Goal: Information Seeking & Learning: Learn about a topic

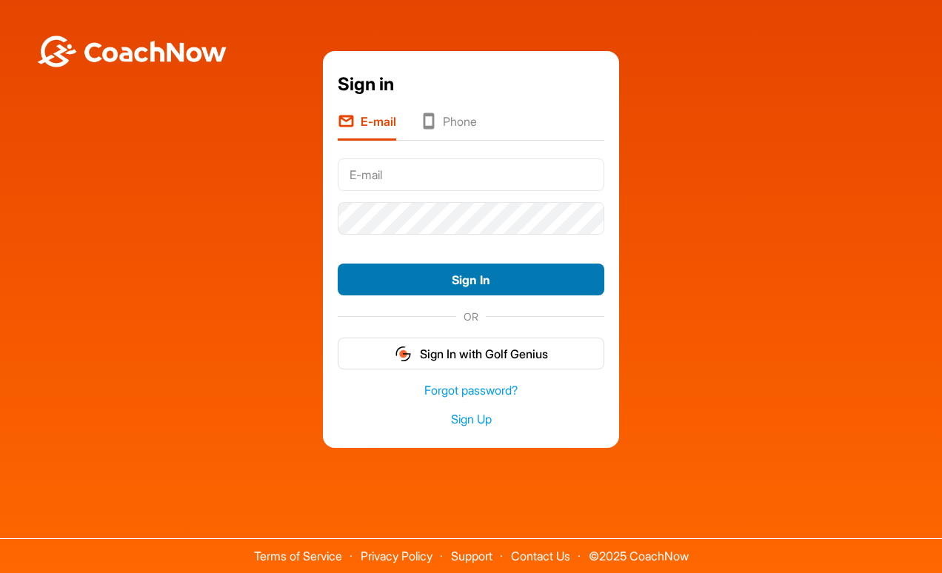
type input "[PERSON_NAME][EMAIL_ADDRESS][DOMAIN_NAME]"
click at [433, 278] on button "Sign In" at bounding box center [471, 280] width 267 height 32
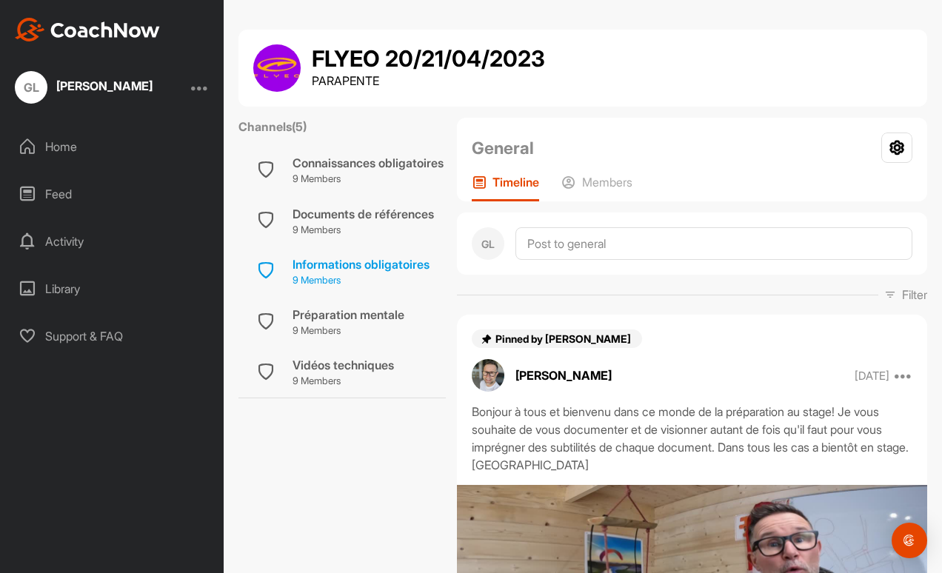
scroll to position [67, 7]
click at [358, 356] on div "Vidéos techniques" at bounding box center [343, 365] width 101 height 18
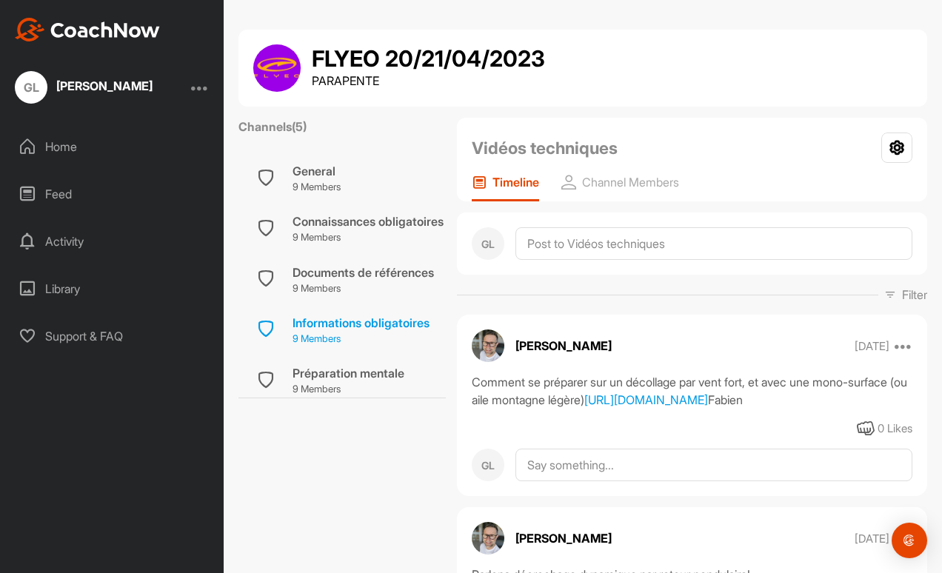
scroll to position [67, 0]
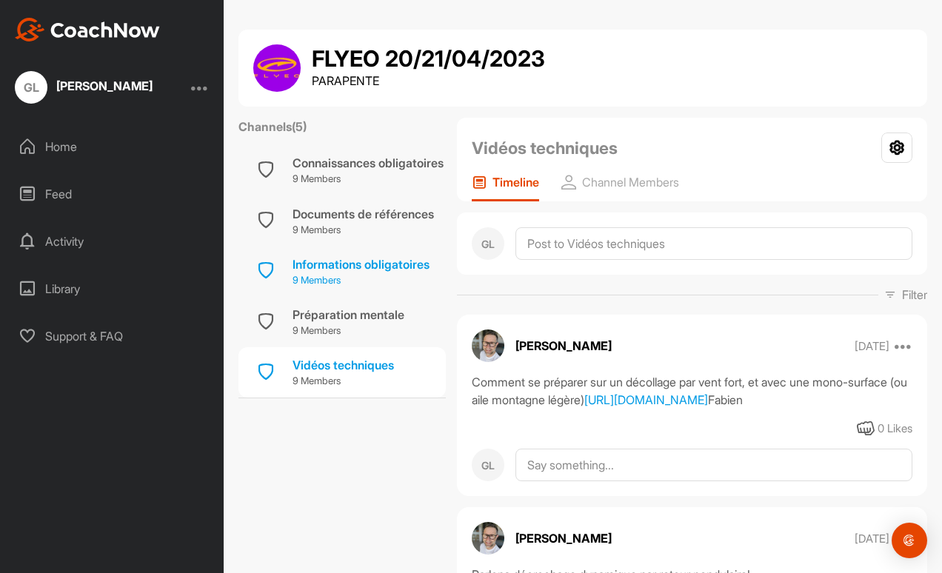
click at [366, 273] on p "9 Members" at bounding box center [361, 280] width 137 height 15
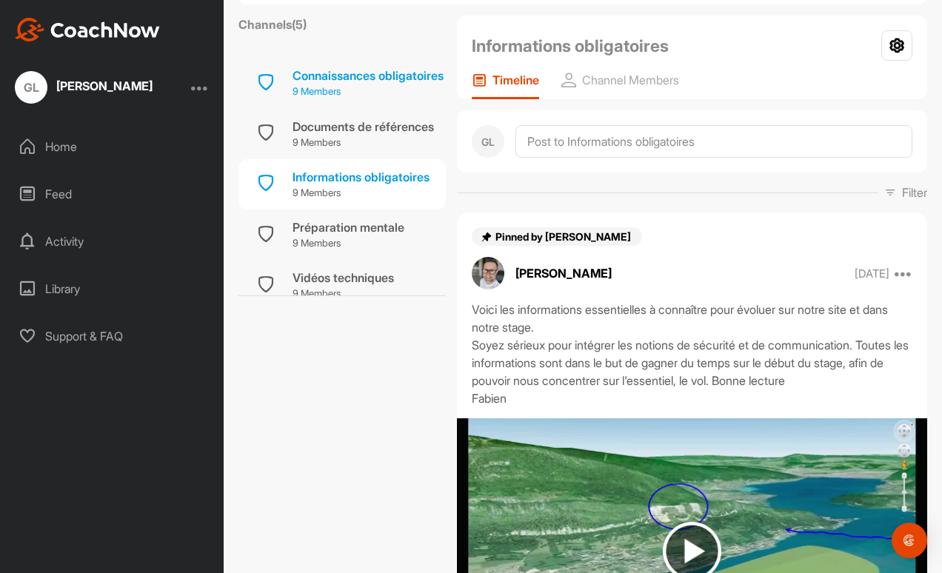
scroll to position [44, 0]
click at [354, 73] on div "Connaissances obligatoires" at bounding box center [368, 75] width 151 height 18
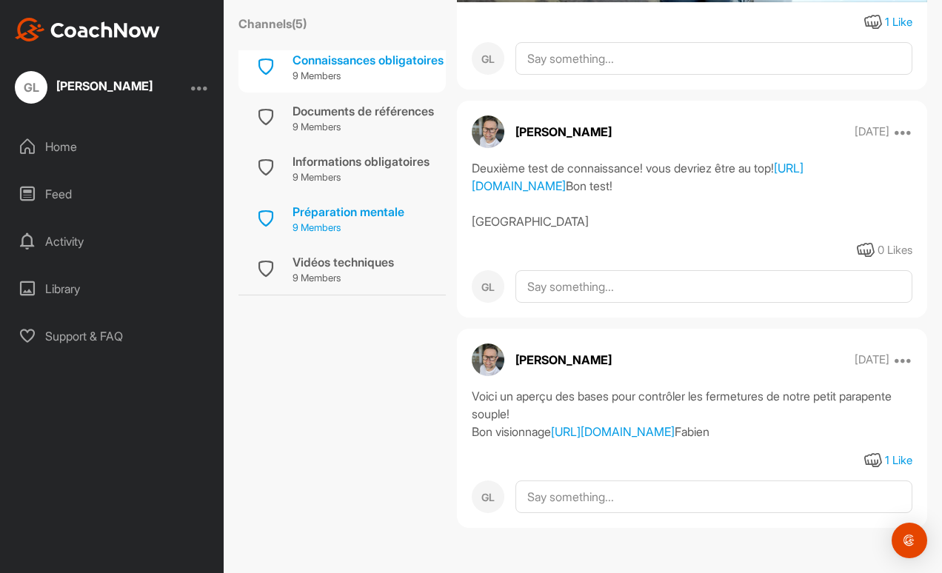
scroll to position [67, 0]
click at [367, 253] on div "Vidéos techniques" at bounding box center [343, 262] width 101 height 18
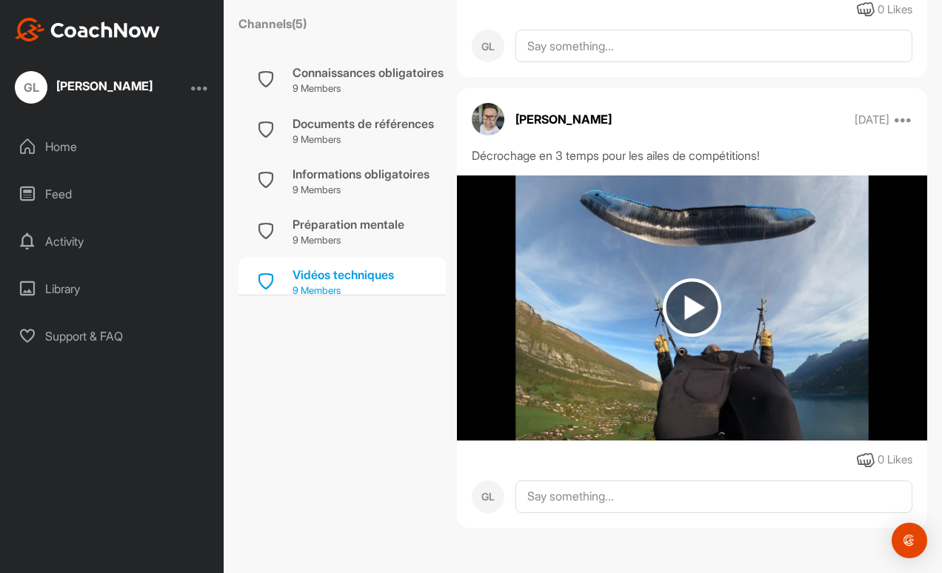
scroll to position [46, 0]
click at [388, 191] on p "9 Members" at bounding box center [361, 190] width 137 height 15
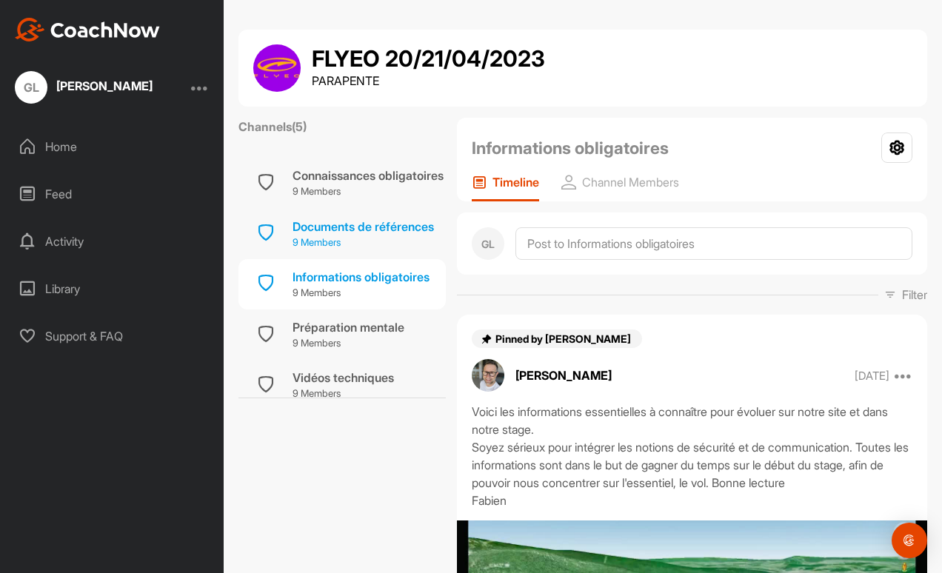
click at [361, 233] on div "Documents de références" at bounding box center [363, 227] width 141 height 18
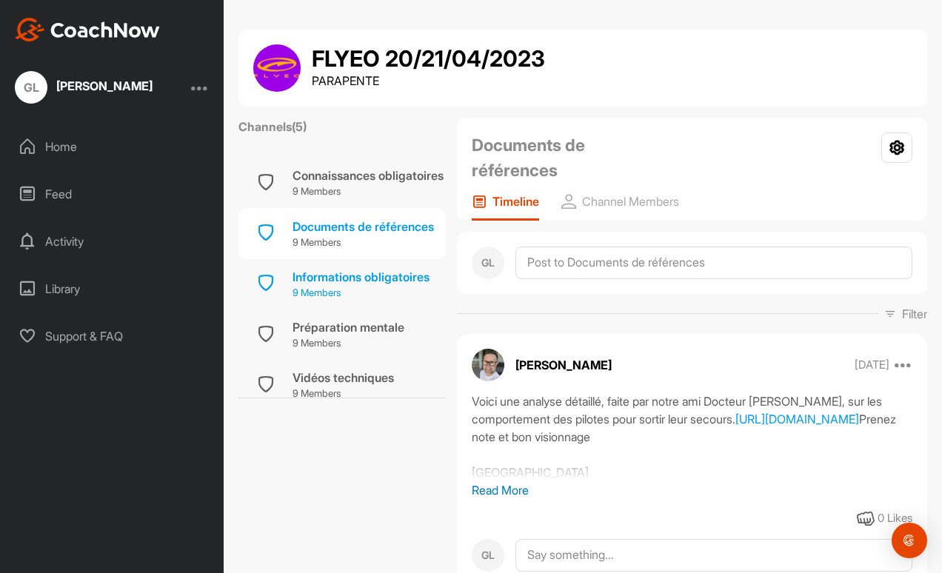
click at [434, 267] on div "Informations obligatoires 9 Members" at bounding box center [341, 284] width 207 height 50
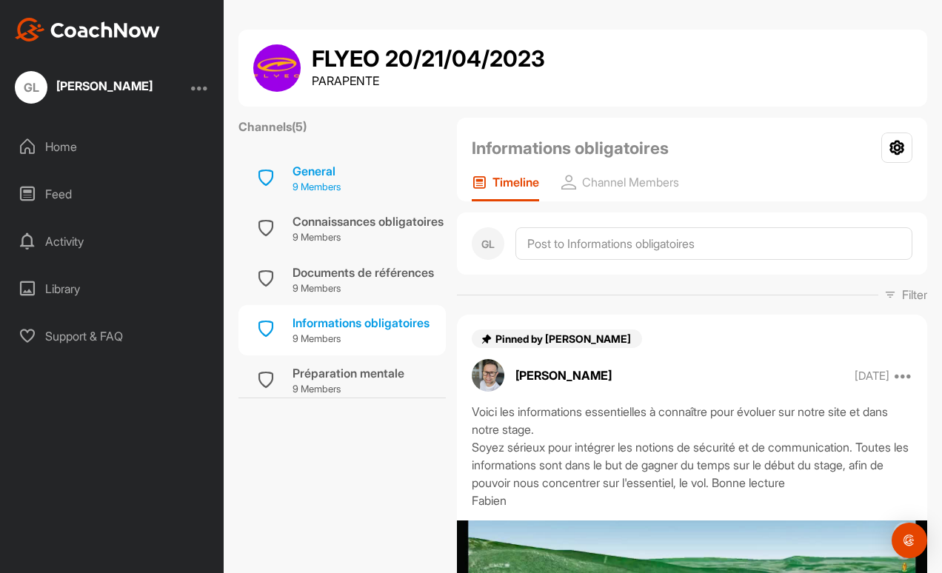
click at [372, 187] on div "General 9 Members" at bounding box center [341, 178] width 207 height 50
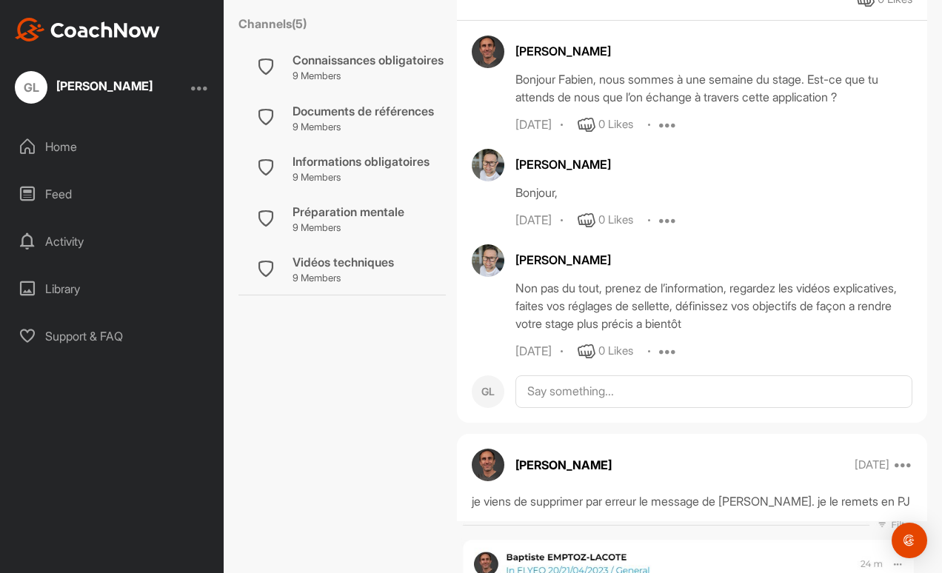
scroll to position [67, 0]
click at [326, 271] on p "9 Members" at bounding box center [343, 278] width 101 height 15
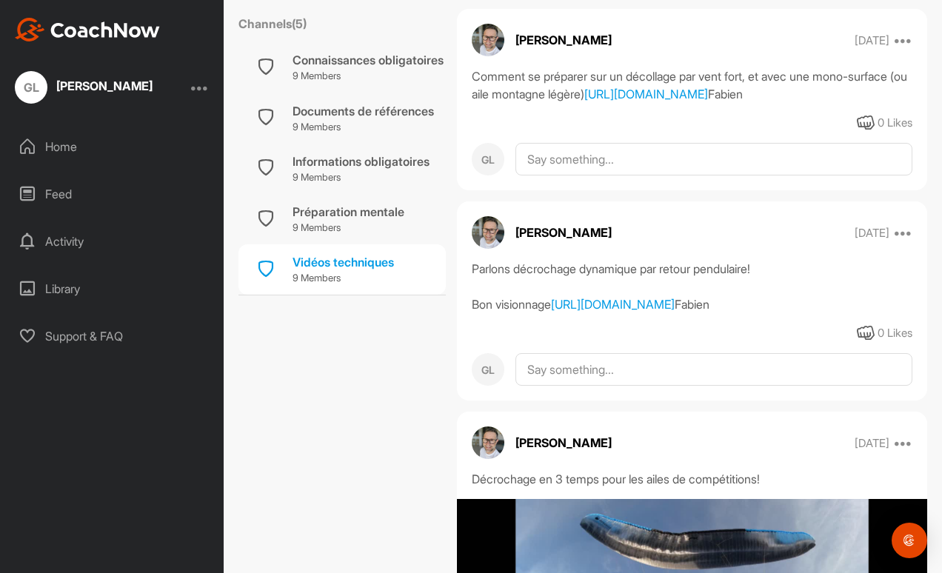
scroll to position [67, 0]
click at [77, 287] on div "Library" at bounding box center [112, 288] width 209 height 37
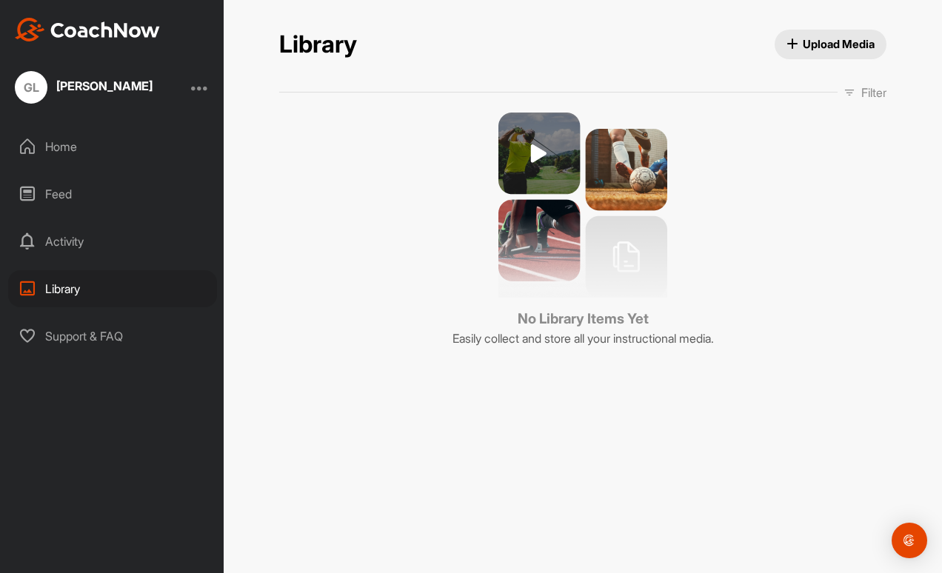
click at [73, 141] on div "Home" at bounding box center [112, 146] width 209 height 37
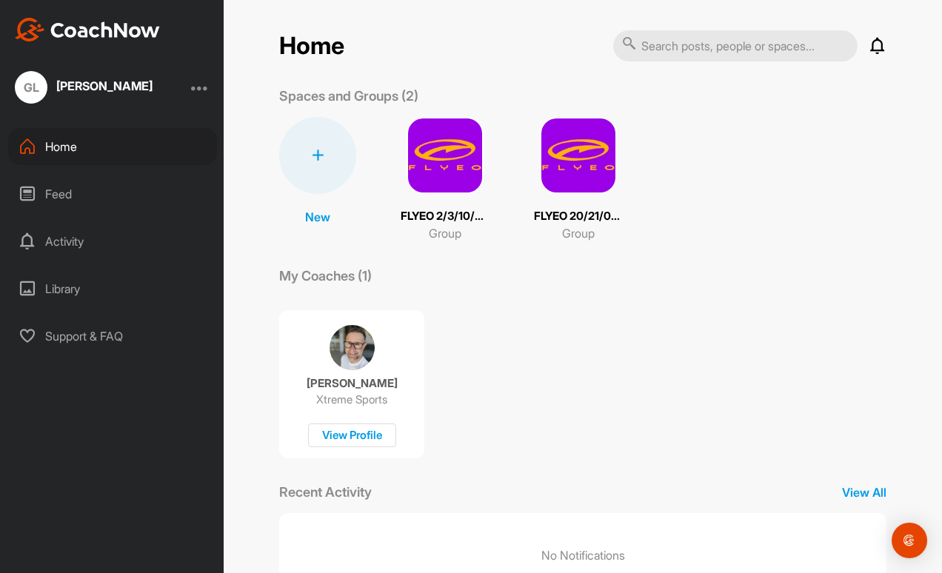
click at [453, 148] on img at bounding box center [445, 155] width 77 height 77
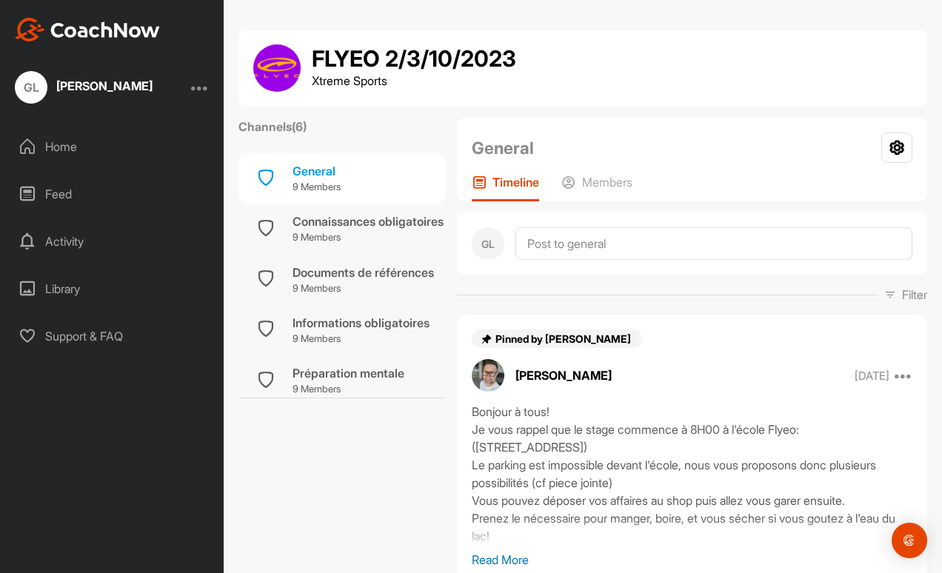
scroll to position [116, 0]
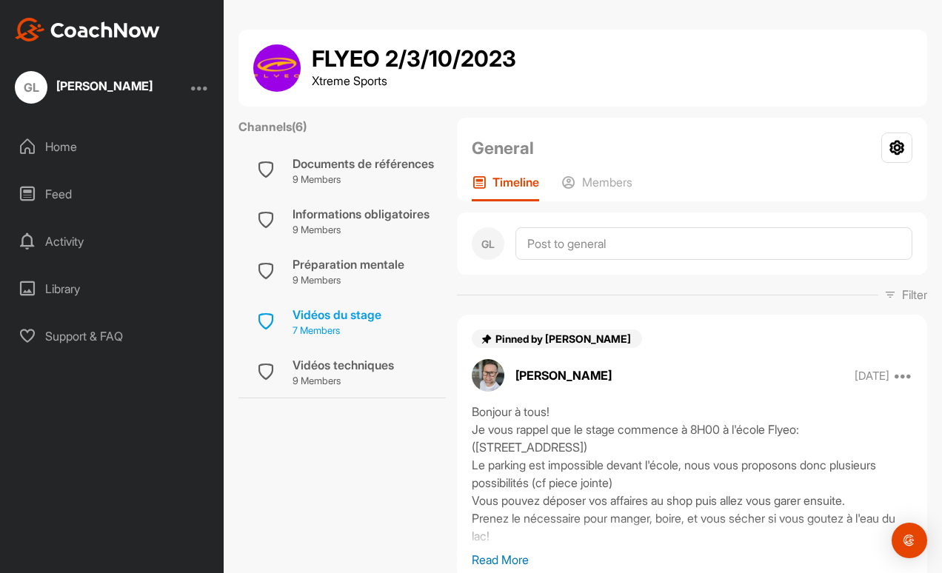
click at [350, 313] on div "Vidéos du stage" at bounding box center [337, 315] width 89 height 18
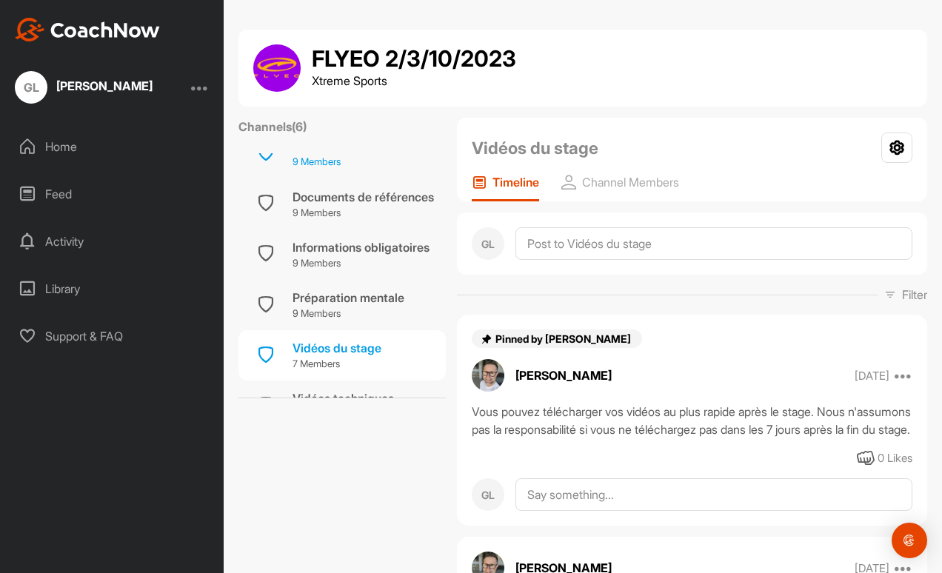
scroll to position [116, 0]
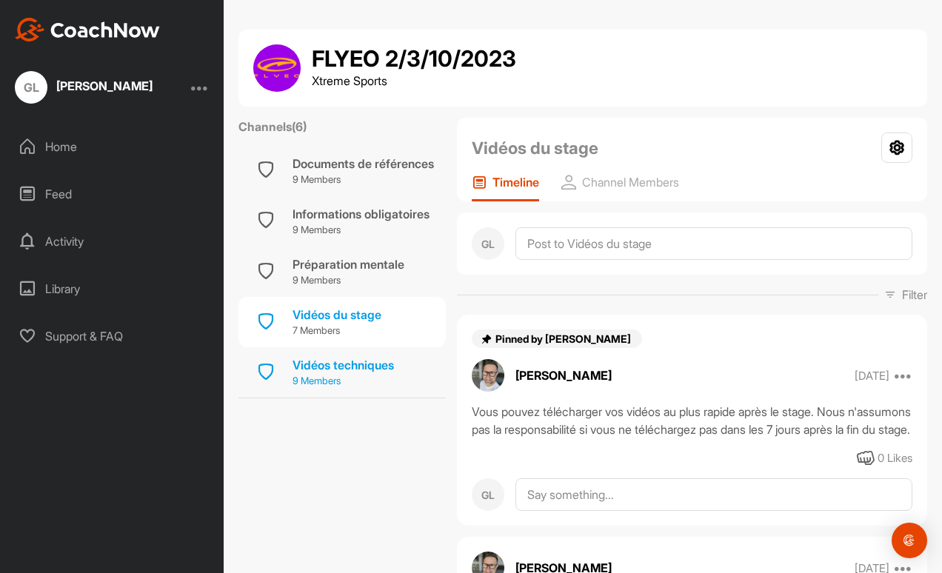
click at [357, 357] on div "Vidéos techniques" at bounding box center [343, 365] width 101 height 18
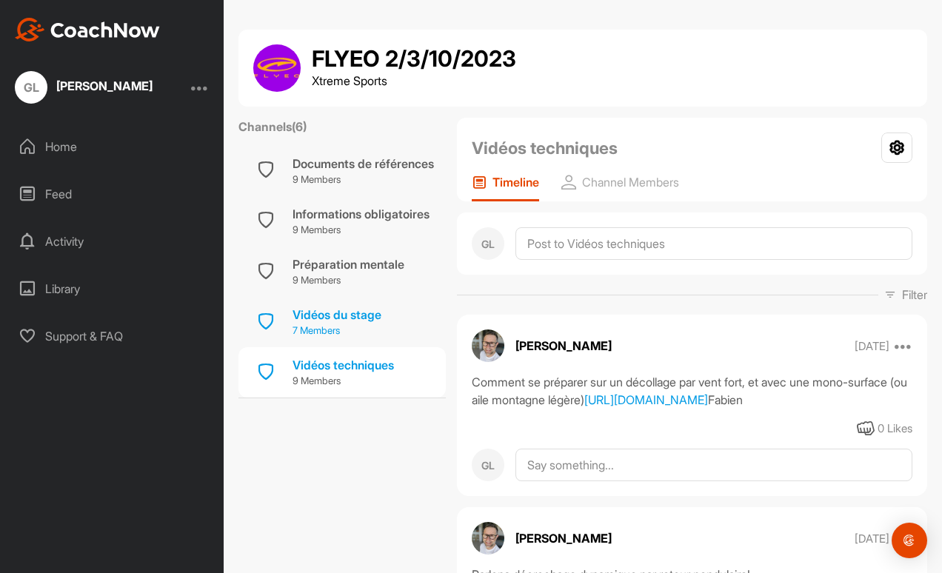
click at [362, 308] on div "Vidéos du stage" at bounding box center [337, 315] width 89 height 18
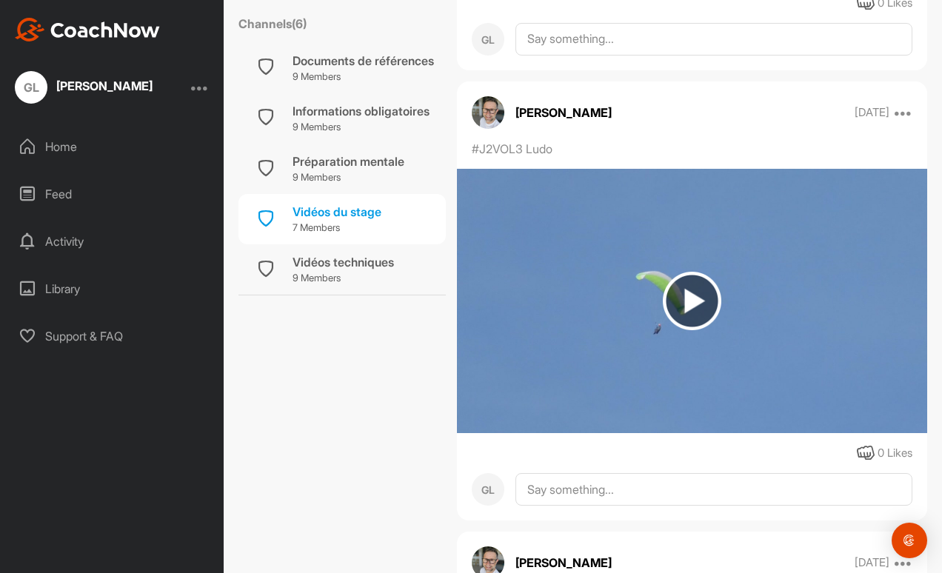
scroll to position [1792, 0]
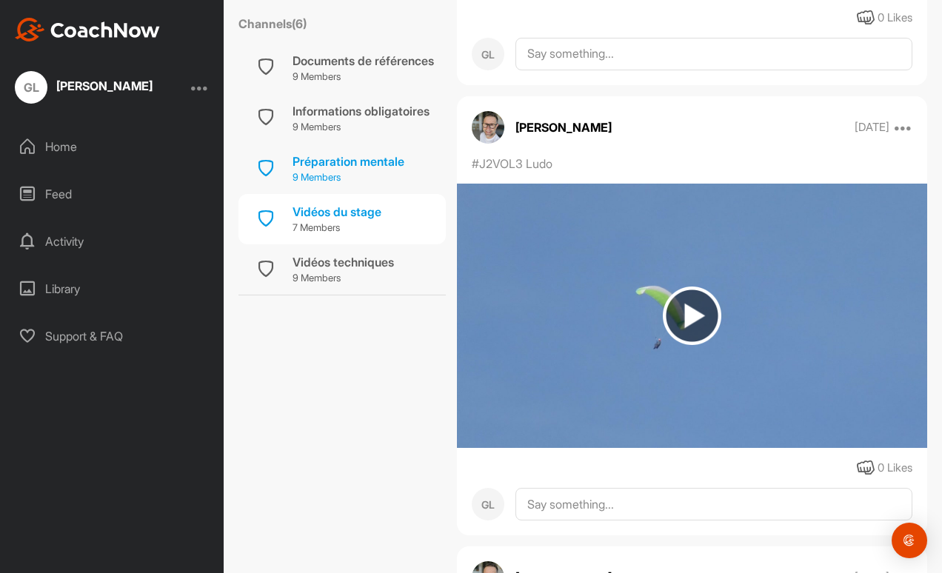
click at [369, 153] on div "Préparation mentale" at bounding box center [349, 162] width 112 height 18
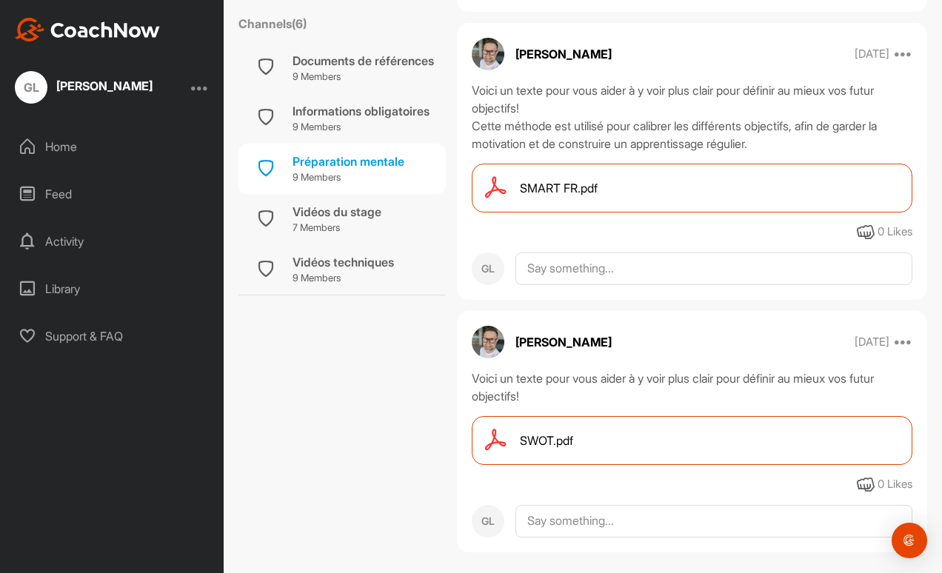
scroll to position [2081, 0]
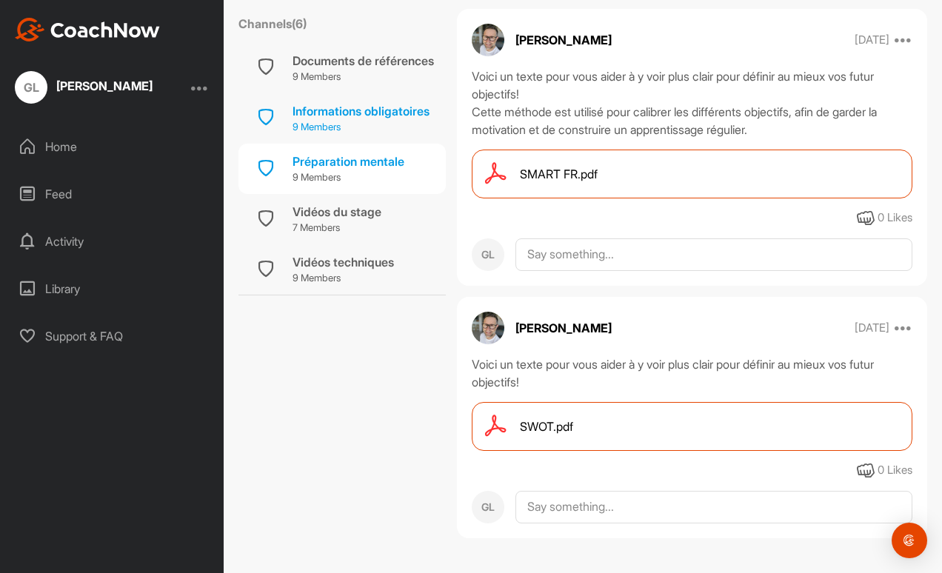
click at [354, 107] on div "Informations obligatoires" at bounding box center [361, 111] width 137 height 18
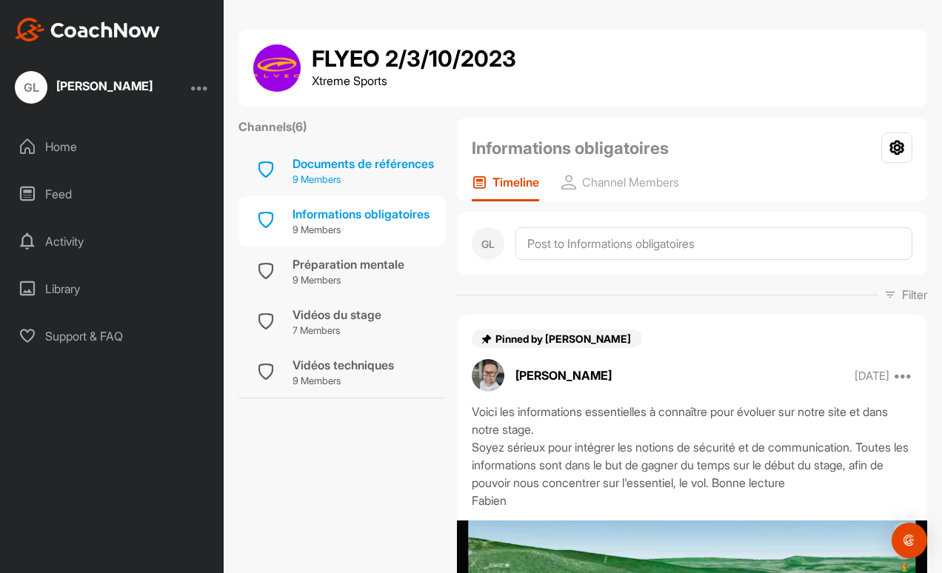
click at [396, 176] on p "9 Members" at bounding box center [363, 180] width 141 height 15
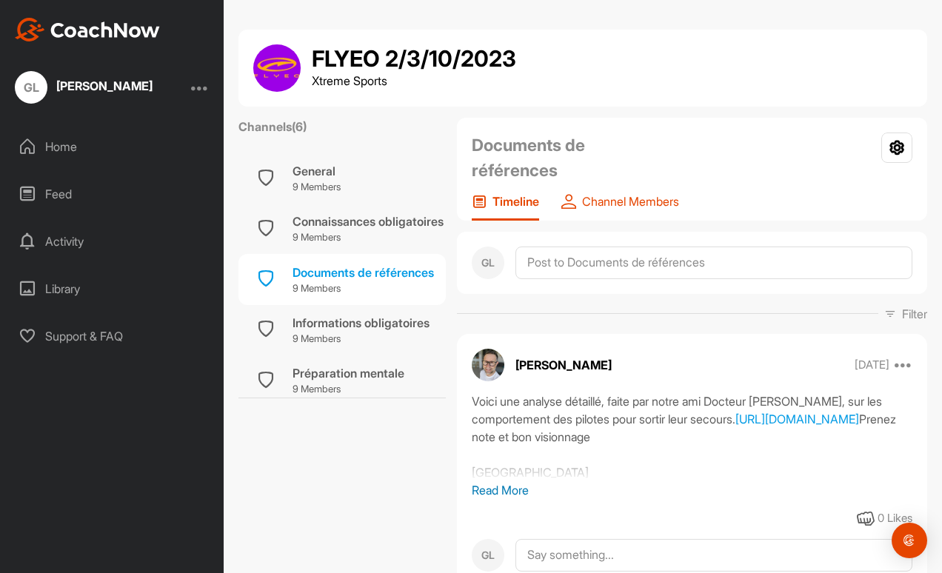
click at [625, 198] on p "Channel Members" at bounding box center [630, 201] width 97 height 15
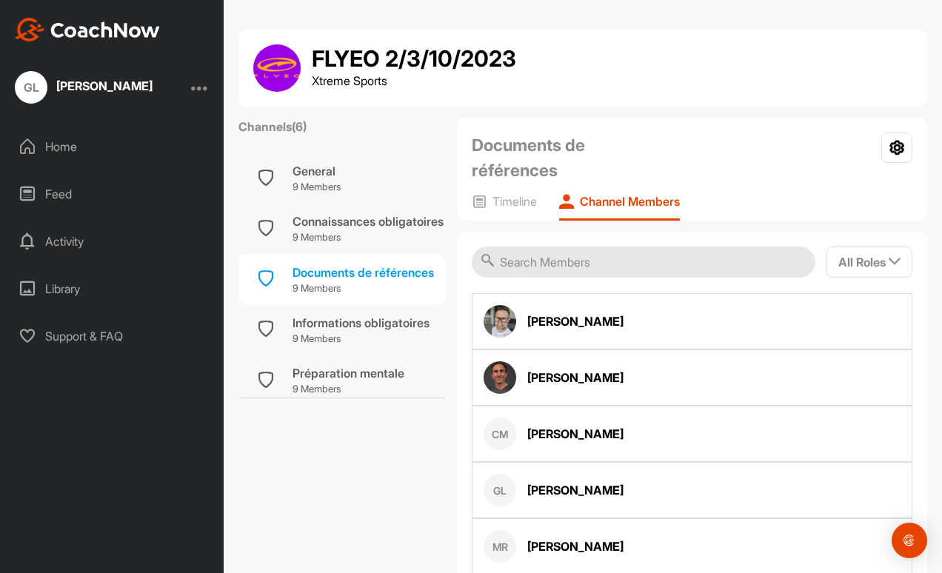
click at [58, 135] on div "Home" at bounding box center [112, 146] width 209 height 37
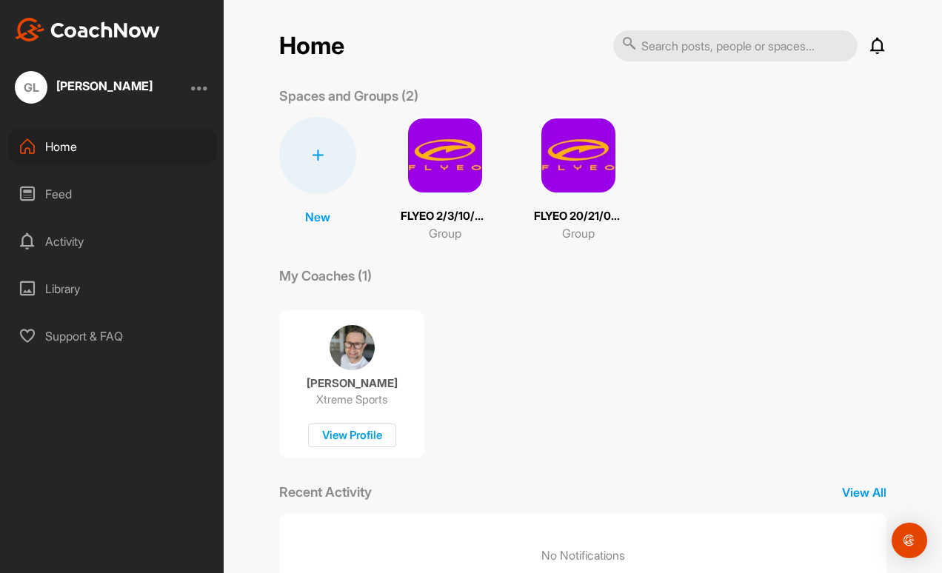
click at [564, 160] on img at bounding box center [578, 155] width 77 height 77
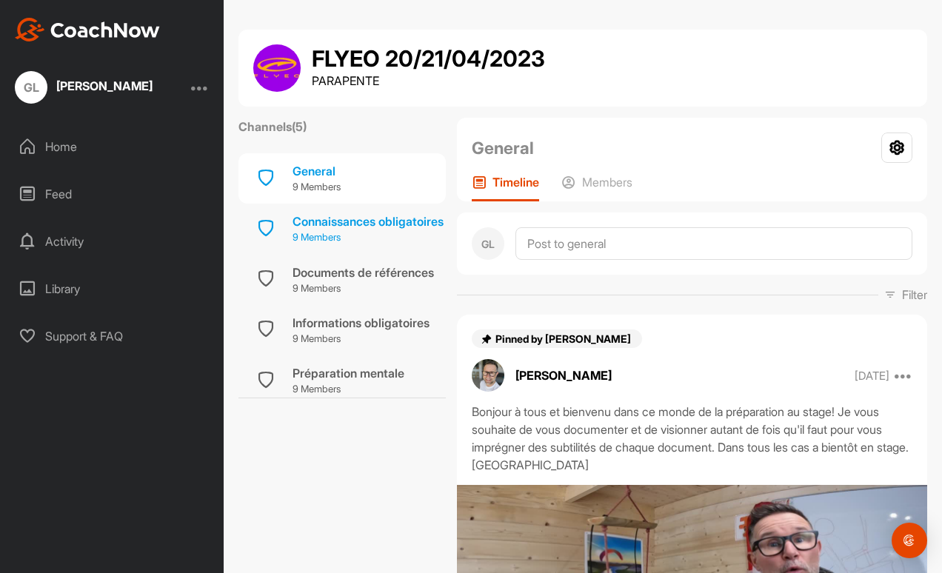
click at [357, 225] on div "Connaissances obligatoires" at bounding box center [368, 222] width 151 height 18
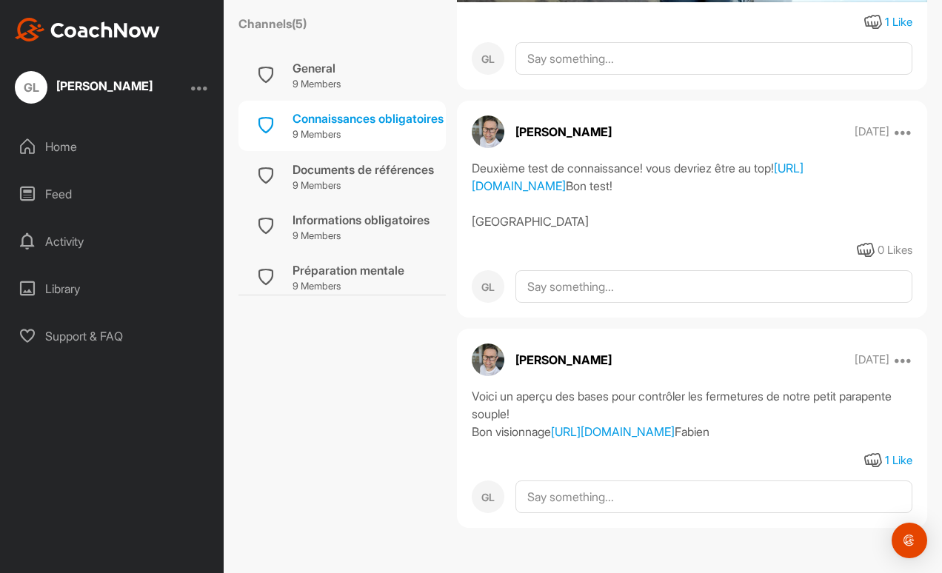
scroll to position [2435, 0]
click at [407, 179] on p "9 Members" at bounding box center [363, 185] width 141 height 15
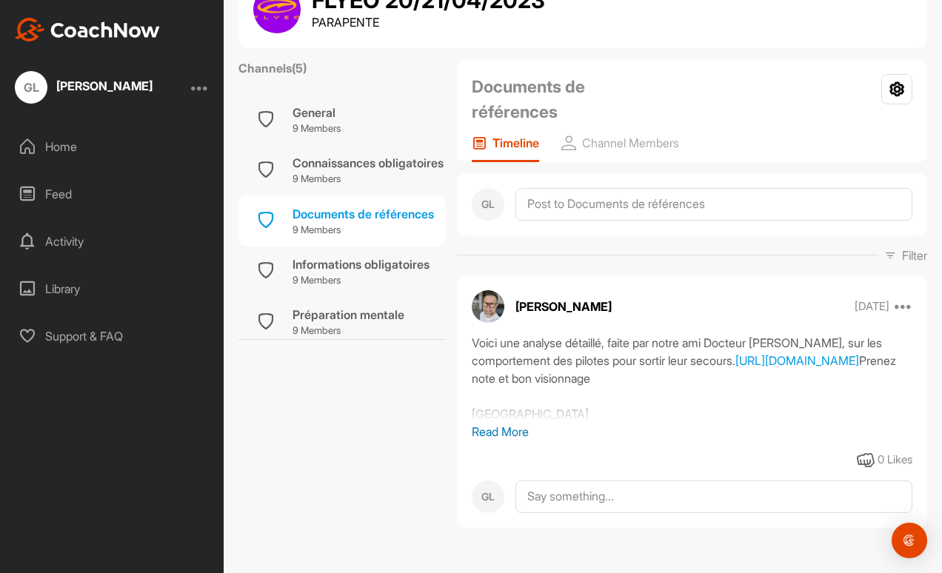
scroll to position [117, 0]
click at [370, 256] on div "Informations obligatoires" at bounding box center [361, 265] width 137 height 18
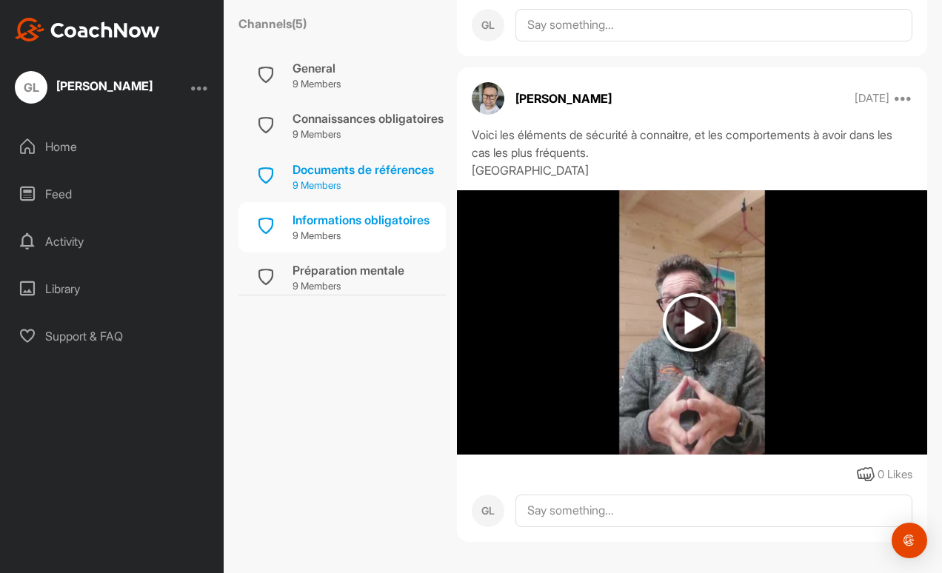
scroll to position [67, 0]
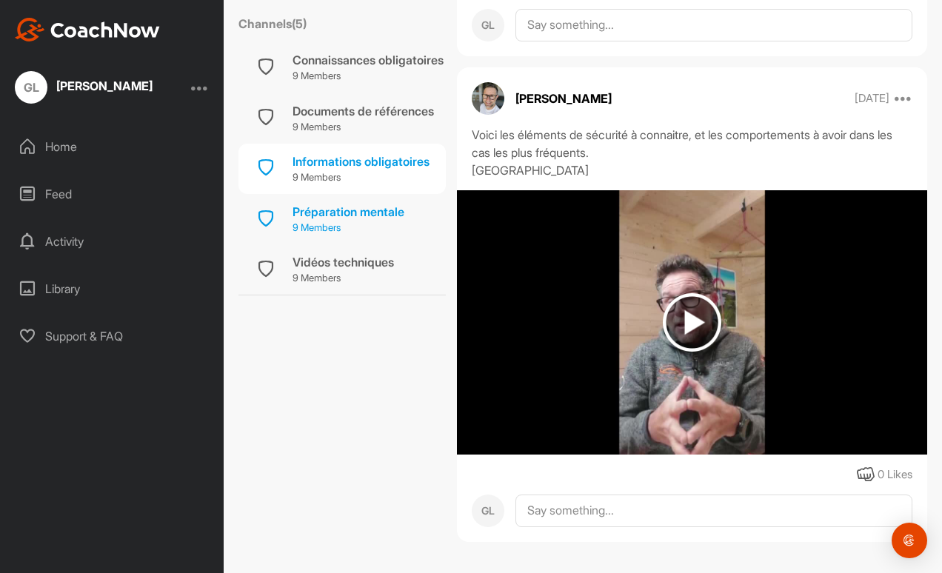
click at [361, 204] on div "Préparation mentale" at bounding box center [349, 212] width 112 height 18
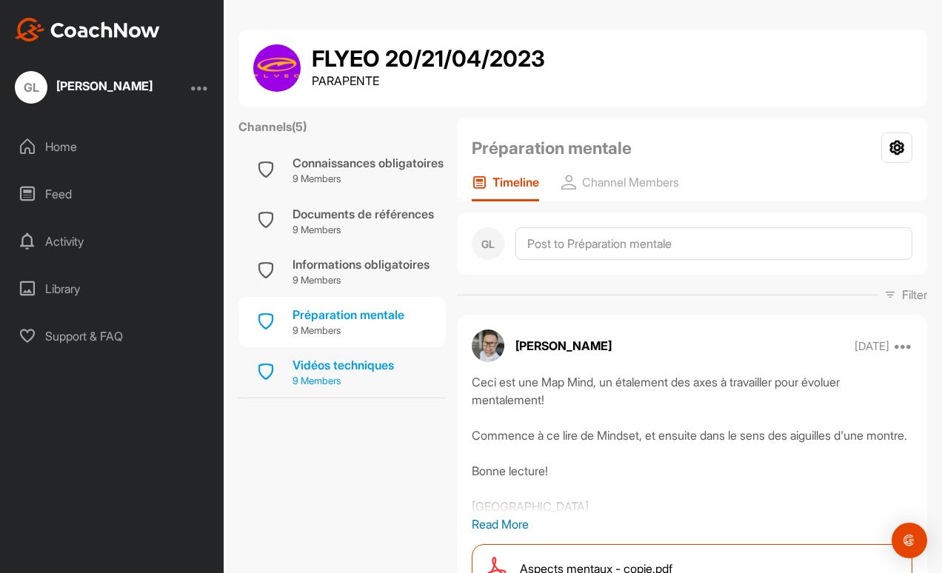
scroll to position [67, 0]
click at [358, 356] on div "Vidéos techniques" at bounding box center [343, 365] width 101 height 18
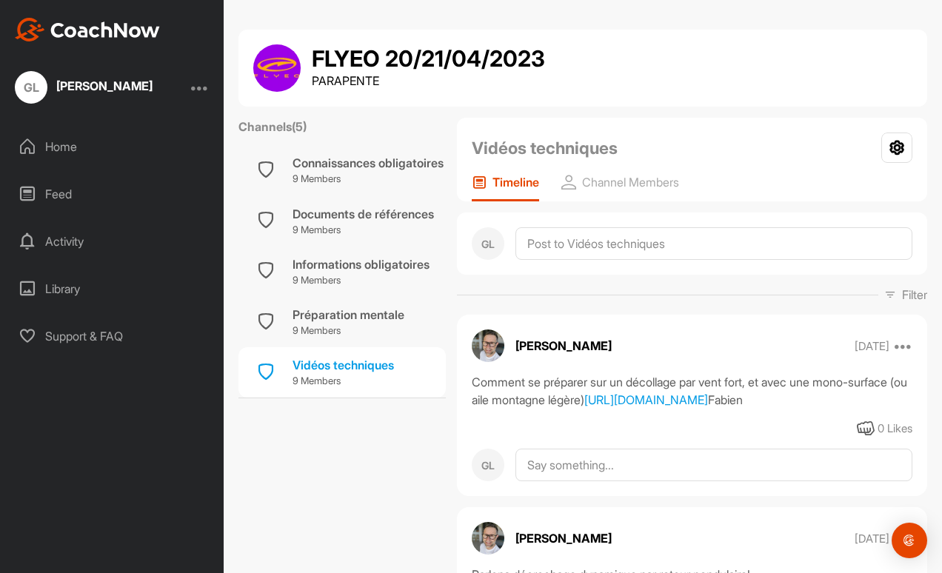
click at [33, 89] on div "GL" at bounding box center [31, 87] width 33 height 33
click at [201, 90] on div at bounding box center [200, 88] width 18 height 18
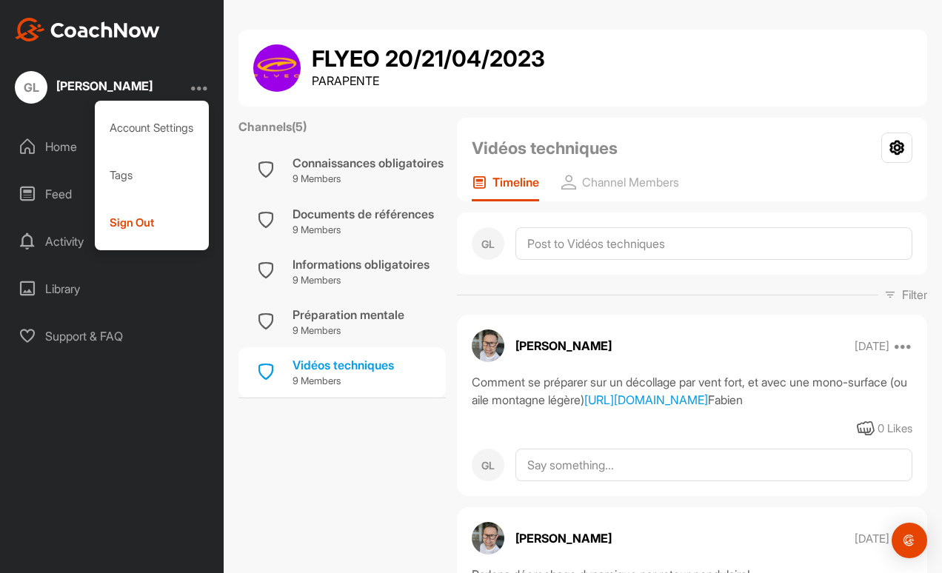
click at [201, 90] on div at bounding box center [200, 88] width 18 height 18
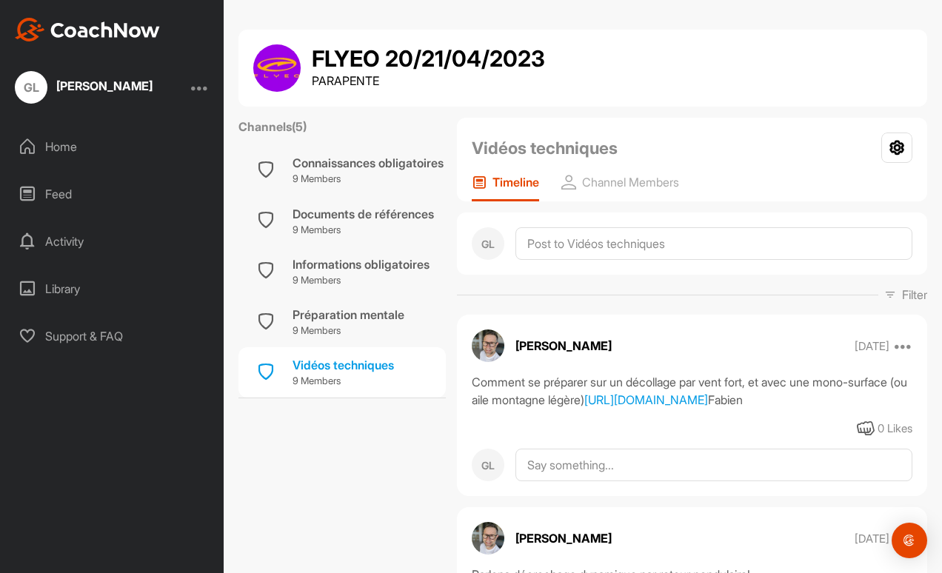
click at [84, 244] on div "Activity" at bounding box center [112, 241] width 209 height 37
